Goal: Information Seeking & Learning: Check status

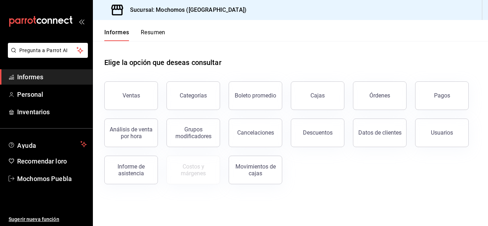
click at [124, 97] on font "Ventas" at bounding box center [132, 95] width 18 height 7
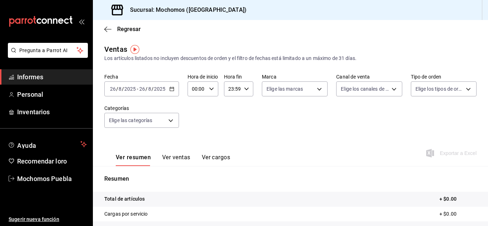
click at [172, 88] on icon "button" at bounding box center [171, 88] width 5 height 5
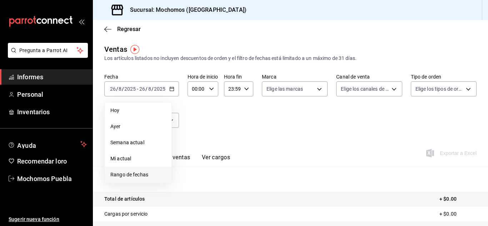
click at [141, 175] on font "Rango de fechas" at bounding box center [129, 175] width 38 height 6
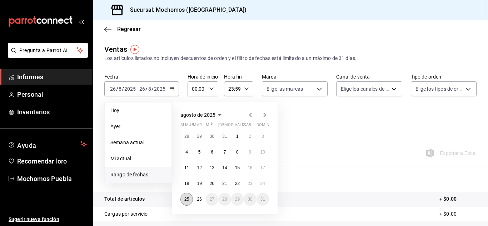
click at [187, 203] on button "25" at bounding box center [186, 199] width 13 height 13
click at [202, 200] on font "26" at bounding box center [199, 199] width 5 height 5
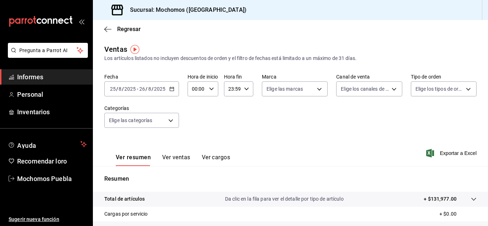
click at [211, 88] on icon "button" at bounding box center [211, 88] width 5 height 5
click at [194, 103] on font "04" at bounding box center [195, 105] width 6 height 6
type input "04:00"
click at [244, 89] on div at bounding box center [244, 113] width 488 height 226
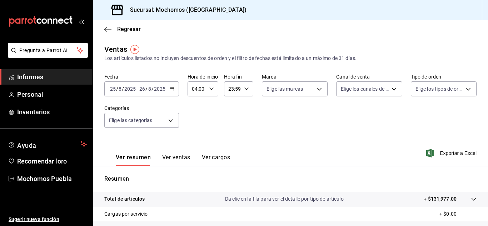
click at [244, 88] on icon "button" at bounding box center [246, 88] width 5 height 5
click at [231, 142] on font "02" at bounding box center [231, 142] width 6 height 6
click at [246, 106] on font "00" at bounding box center [245, 107] width 6 height 6
type input "02:00"
click at [278, 111] on div at bounding box center [244, 113] width 488 height 226
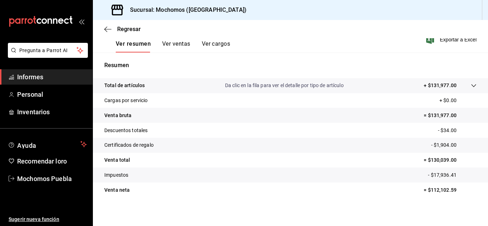
scroll to position [117, 0]
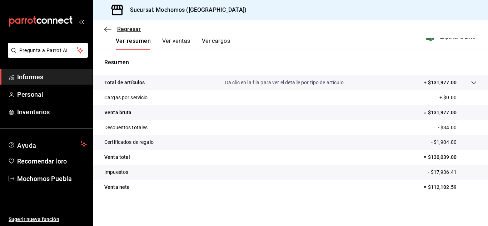
click at [107, 30] on icon "button" at bounding box center [107, 29] width 7 height 6
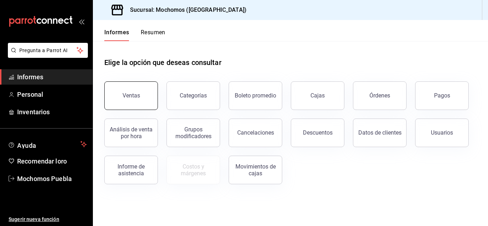
click at [139, 104] on button "Ventas" at bounding box center [131, 95] width 54 height 29
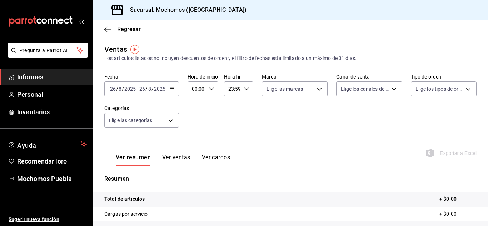
click at [170, 89] on icon "button" at bounding box center [171, 88] width 5 height 5
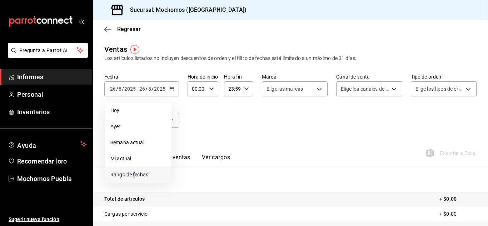
click at [134, 174] on font "Rango de fechas" at bounding box center [129, 175] width 38 height 6
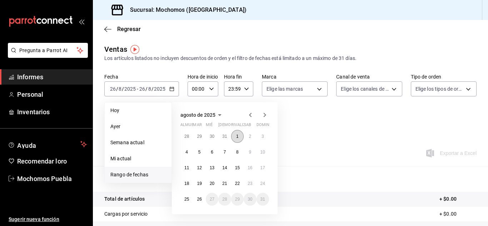
click at [235, 137] on button "1" at bounding box center [237, 136] width 13 height 13
click at [199, 201] on font "26" at bounding box center [199, 199] width 5 height 5
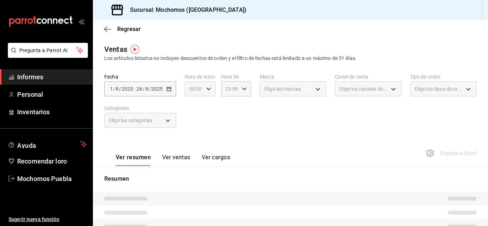
click at [208, 89] on \(Stroke\) "button" at bounding box center [208, 89] width 4 height 3
click at [190, 140] on font "04" at bounding box center [192, 140] width 6 height 6
type input "04:00"
click at [191, 141] on font "04" at bounding box center [192, 140] width 6 height 6
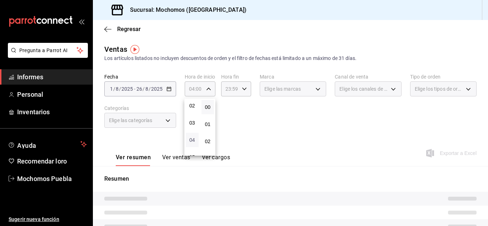
click at [193, 141] on font "04" at bounding box center [192, 140] width 6 height 6
click at [230, 133] on div at bounding box center [244, 113] width 488 height 226
click at [208, 89] on icon "button" at bounding box center [208, 88] width 5 height 5
click at [193, 108] on font "04" at bounding box center [192, 107] width 6 height 6
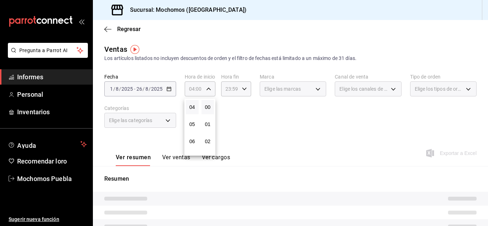
click at [237, 110] on div at bounding box center [244, 113] width 488 height 226
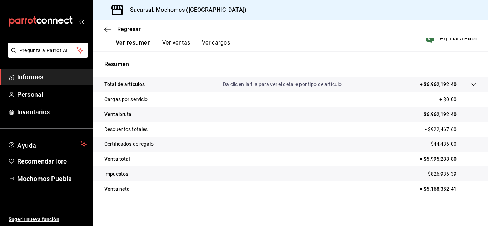
scroll to position [117, 0]
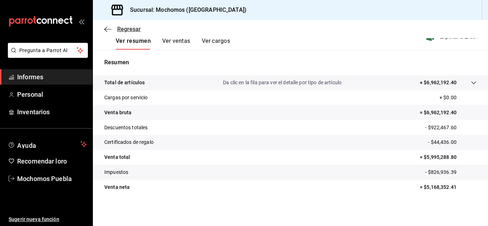
click at [106, 30] on icon "button" at bounding box center [107, 29] width 7 height 6
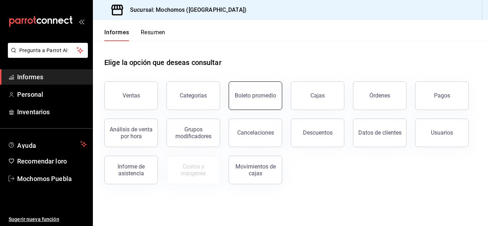
click at [249, 94] on font "Boleto promedio" at bounding box center [255, 95] width 41 height 7
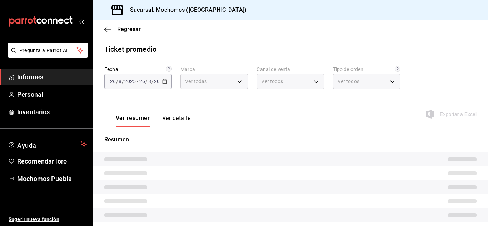
type input "65eb7388-82e4-42fa-8caf-680550c77e6f"
type input "PARROT,UBER_EATS,RAPPI,DIDI_FOOD,ONLINE"
type input "c9e91c43-775f-4cd6-[DATE]-cfdc9e5fd636,e77b1244-dd56-4ae6-90a6-fad4c81c99f8,EXT…"
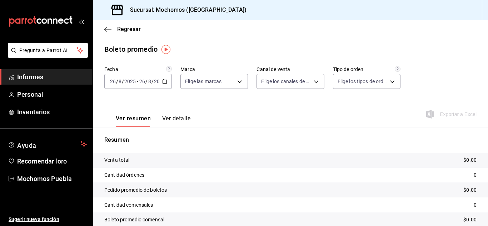
click at [165, 81] on icon "button" at bounding box center [164, 81] width 5 height 5
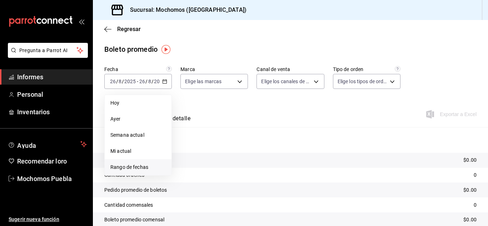
click at [138, 166] on font "Rango de fechas" at bounding box center [129, 167] width 38 height 6
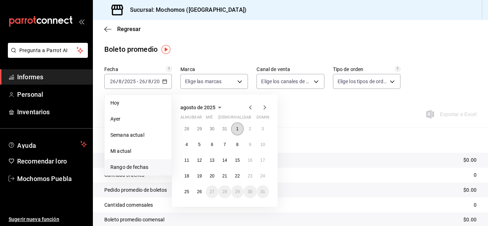
click at [236, 130] on font "1" at bounding box center [237, 129] width 3 height 5
click at [198, 193] on font "26" at bounding box center [199, 191] width 5 height 5
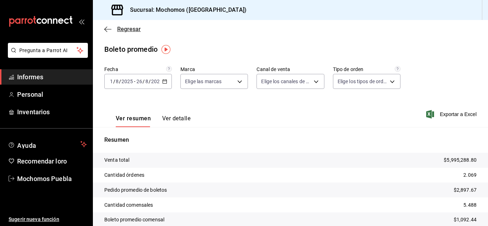
click at [105, 27] on icon "button" at bounding box center [107, 29] width 7 height 6
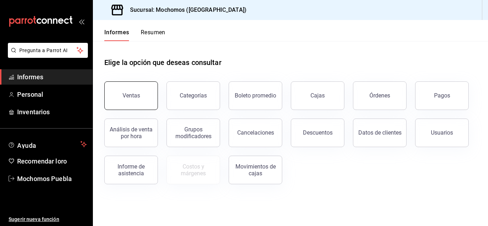
click at [143, 93] on button "Ventas" at bounding box center [131, 95] width 54 height 29
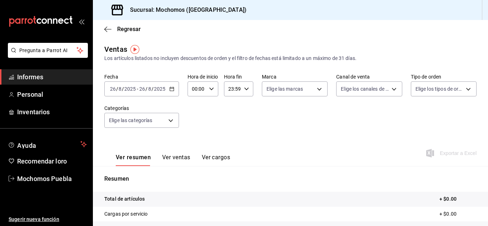
click at [170, 88] on icon "button" at bounding box center [171, 88] width 5 height 5
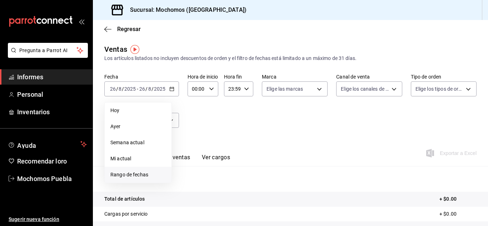
click at [132, 174] on font "Rango de fechas" at bounding box center [129, 175] width 38 height 6
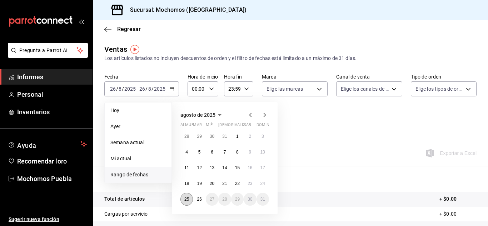
click at [186, 200] on font "25" at bounding box center [186, 199] width 5 height 5
click at [196, 198] on button "26" at bounding box center [199, 199] width 13 height 13
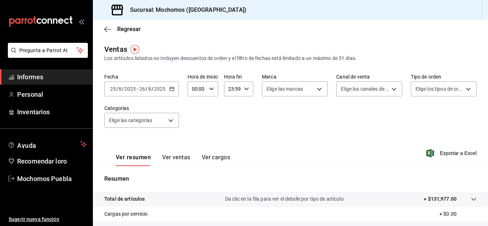
click at [213, 88] on icon "button" at bounding box center [211, 88] width 5 height 5
click at [193, 139] on font "04" at bounding box center [195, 140] width 6 height 6
type input "04:00"
click at [229, 132] on div at bounding box center [244, 113] width 488 height 226
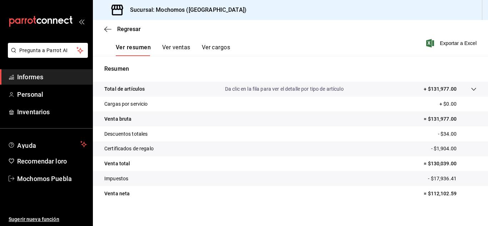
scroll to position [117, 0]
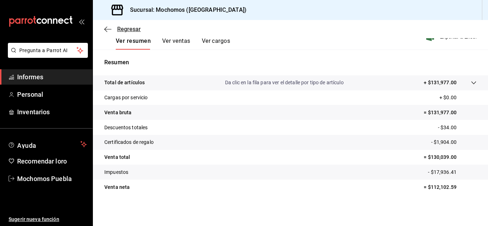
click at [106, 28] on icon "button" at bounding box center [107, 29] width 7 height 6
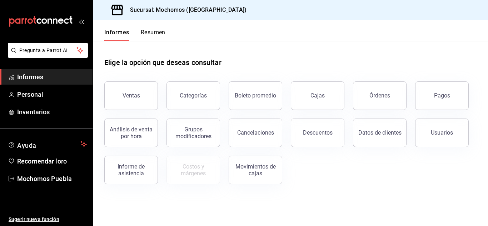
click at [436, 138] on button "Usuarios" at bounding box center [442, 133] width 54 height 29
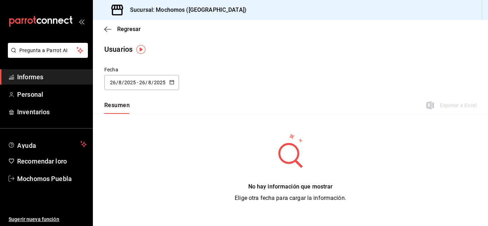
click at [170, 81] on icon "button" at bounding box center [171, 82] width 5 height 5
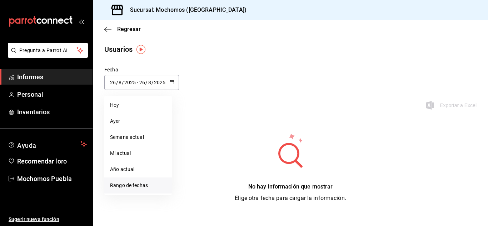
click at [140, 186] on font "Rango de fechas" at bounding box center [129, 186] width 38 height 6
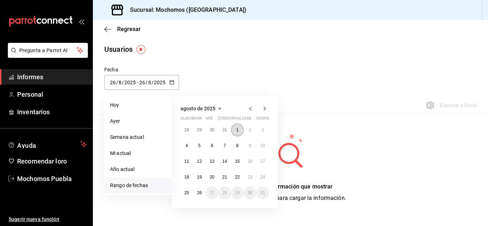
click at [238, 132] on font "1" at bounding box center [237, 130] width 3 height 5
click at [198, 194] on font "26" at bounding box center [199, 193] width 5 height 5
type input "[DATE]"
type input "1"
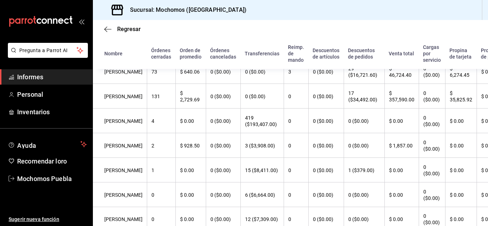
scroll to position [457, 0]
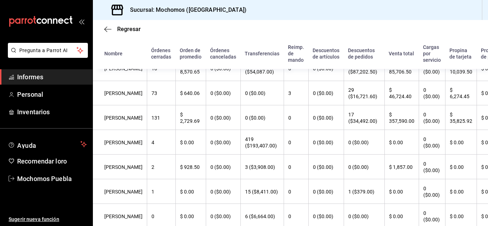
click at [486, 16] on div "Sucursal: Mochomos ([GEOGRAPHIC_DATA])" at bounding box center [290, 10] width 395 height 20
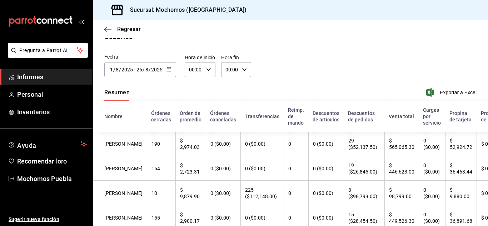
scroll to position [0, 0]
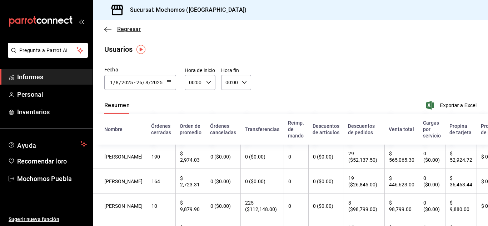
click at [108, 26] on icon "button" at bounding box center [107, 29] width 7 height 6
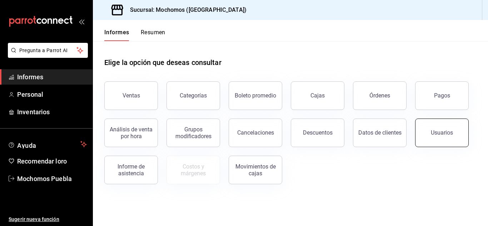
click at [438, 142] on button "Usuarios" at bounding box center [442, 133] width 54 height 29
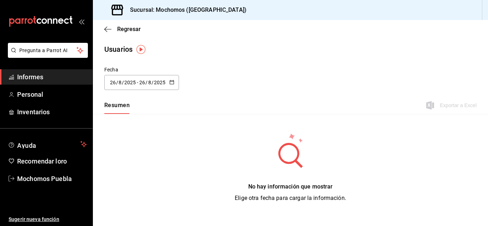
click at [173, 82] on icon "button" at bounding box center [171, 82] width 5 height 5
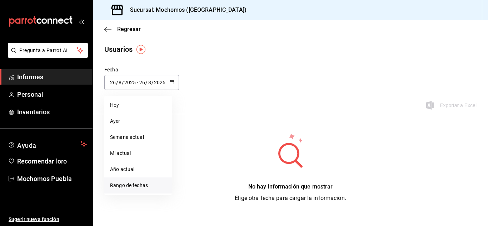
click at [145, 186] on font "Rango de fechas" at bounding box center [129, 186] width 38 height 6
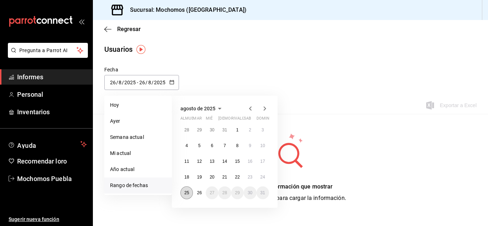
click at [185, 194] on font "25" at bounding box center [186, 193] width 5 height 5
click at [202, 193] on button "26" at bounding box center [199, 193] width 13 height 13
type input "[DATE]"
type input "25"
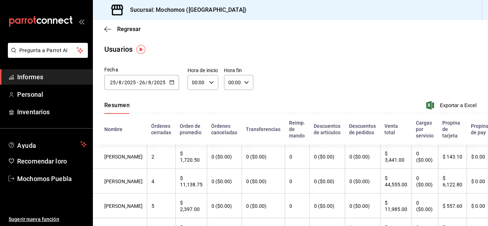
click at [213, 83] on icon "button" at bounding box center [211, 82] width 5 height 5
click at [193, 99] on font "04" at bounding box center [195, 98] width 6 height 6
type input "04:00"
click at [241, 97] on div at bounding box center [244, 113] width 488 height 226
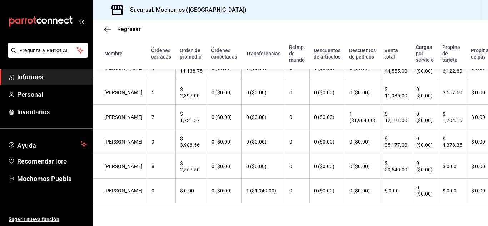
scroll to position [187, 0]
click at [108, 27] on icon "button" at bounding box center [107, 29] width 7 height 6
